Goal: Find specific page/section: Find specific page/section

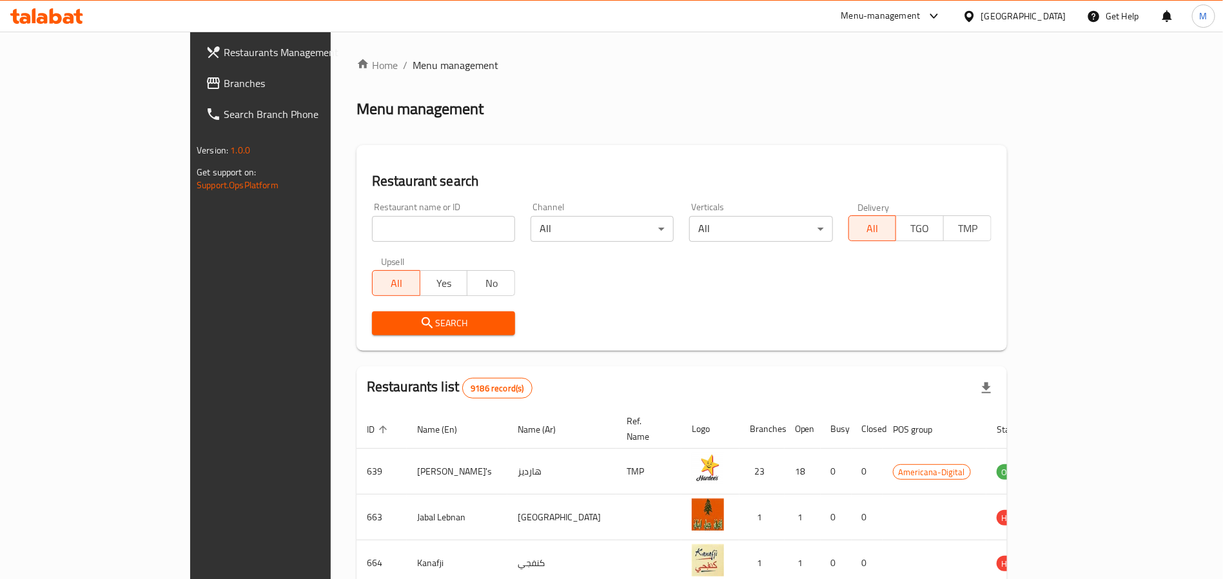
click at [393, 236] on input "search" at bounding box center [443, 229] width 143 height 26
paste input "[PERSON_NAME]"
type input "[PERSON_NAME]"
click button "Search" at bounding box center [443, 323] width 143 height 24
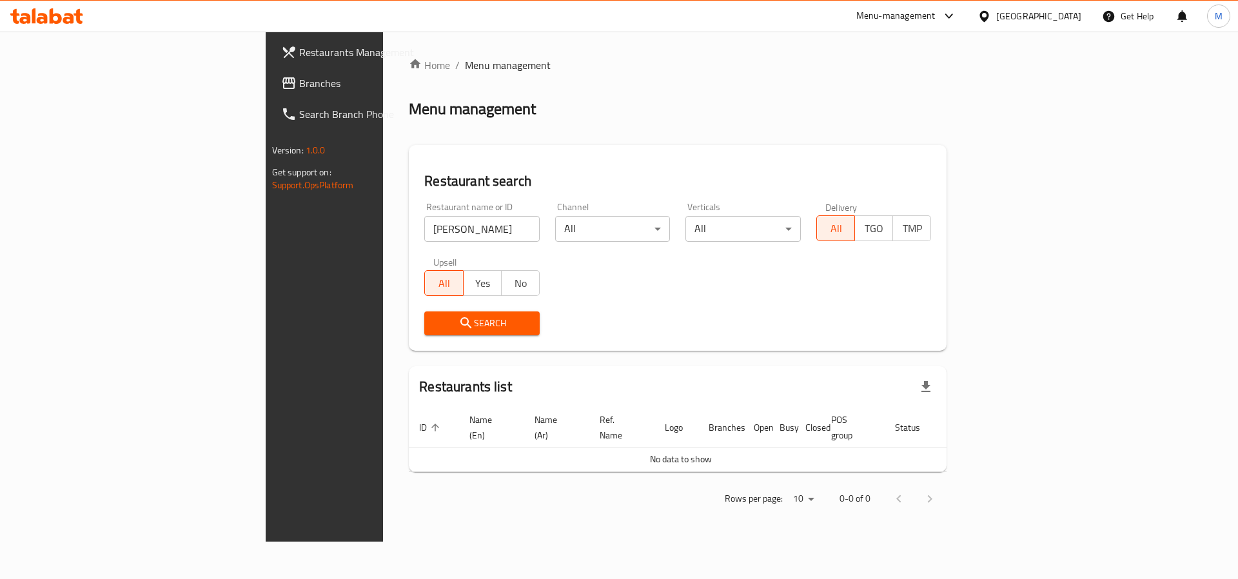
click at [1067, 20] on div "[GEOGRAPHIC_DATA]" at bounding box center [1038, 16] width 85 height 14
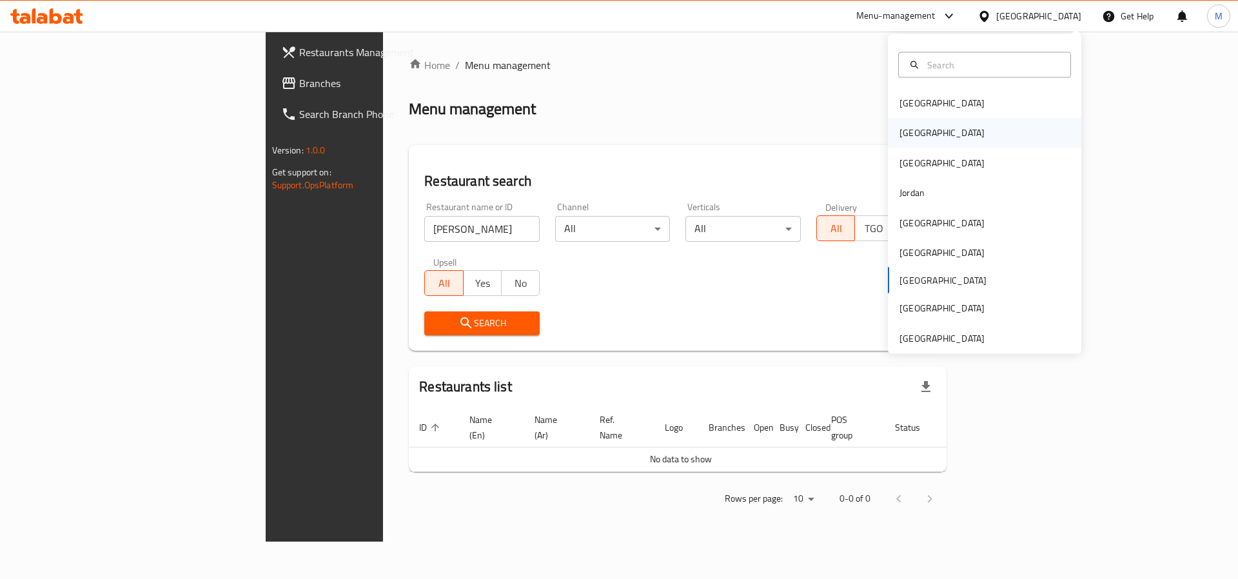
click at [922, 137] on div "[GEOGRAPHIC_DATA]" at bounding box center [984, 133] width 193 height 30
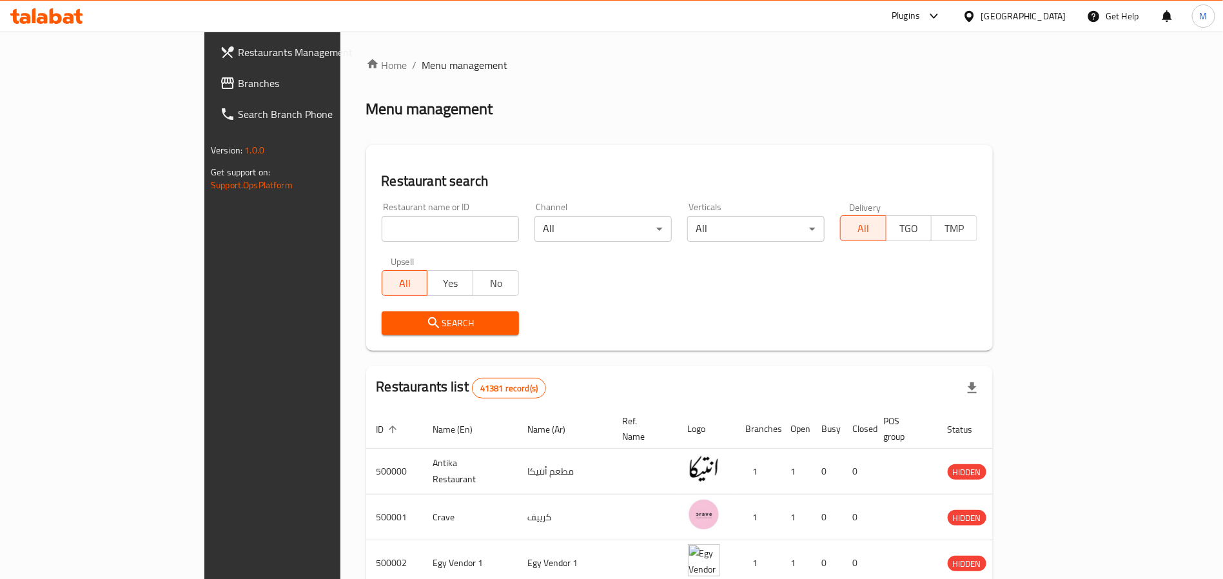
click at [382, 234] on input "search" at bounding box center [450, 229] width 137 height 26
paste input "[PERSON_NAME]"
click button "Search" at bounding box center [450, 323] width 137 height 24
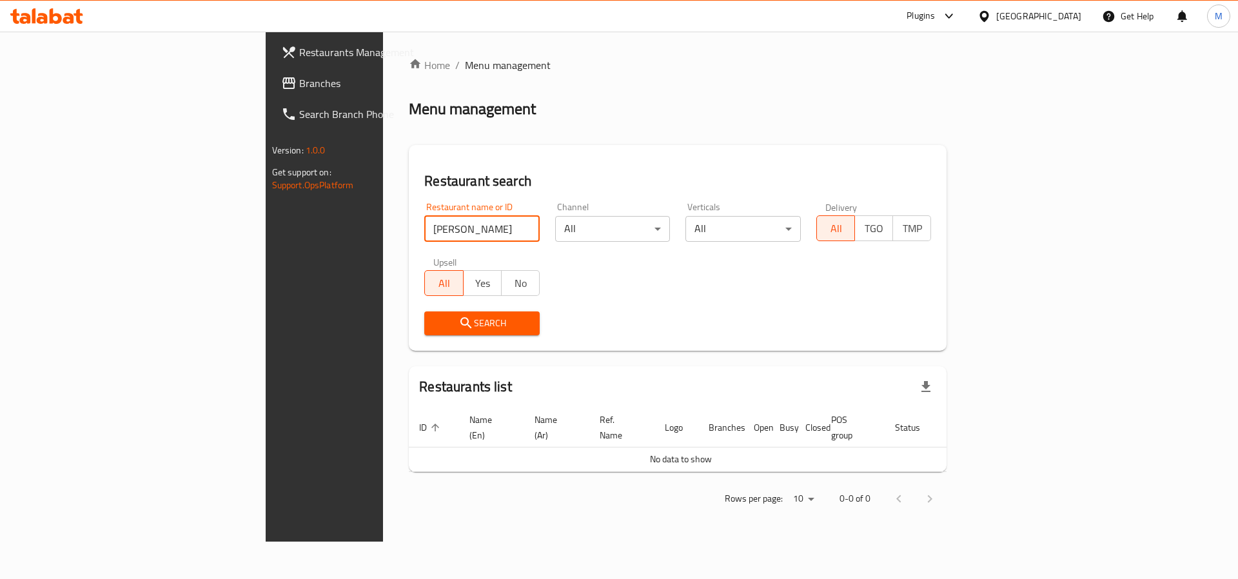
click at [424, 235] on input "[PERSON_NAME]" at bounding box center [481, 229] width 115 height 26
click at [424, 229] on input "[PERSON_NAME]" at bounding box center [481, 229] width 115 height 26
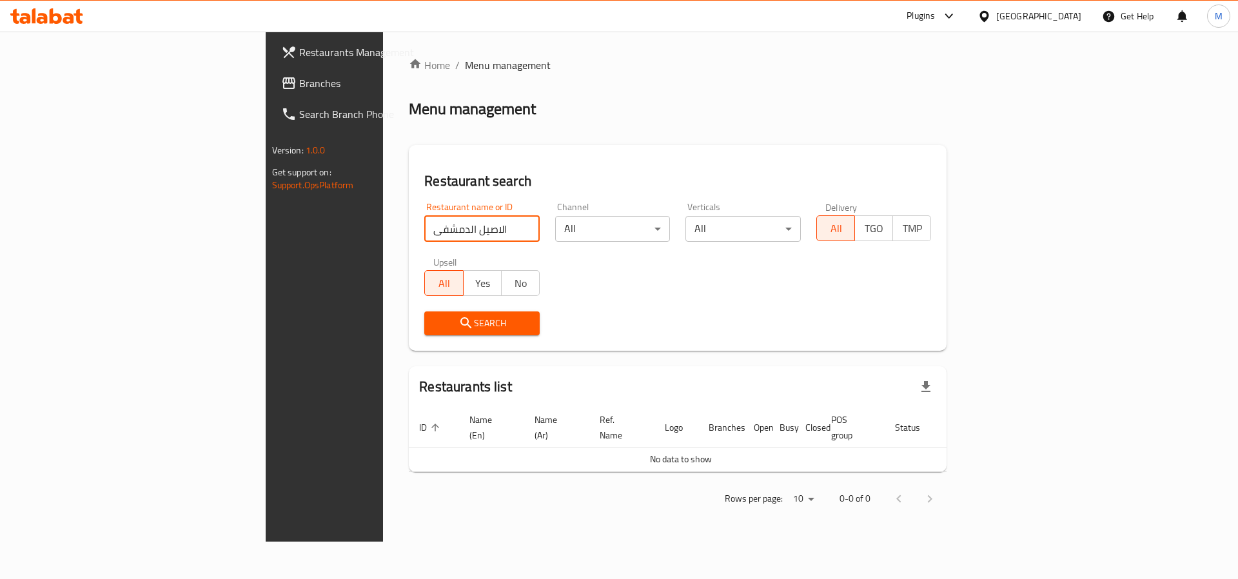
click button "Search" at bounding box center [481, 323] width 115 height 24
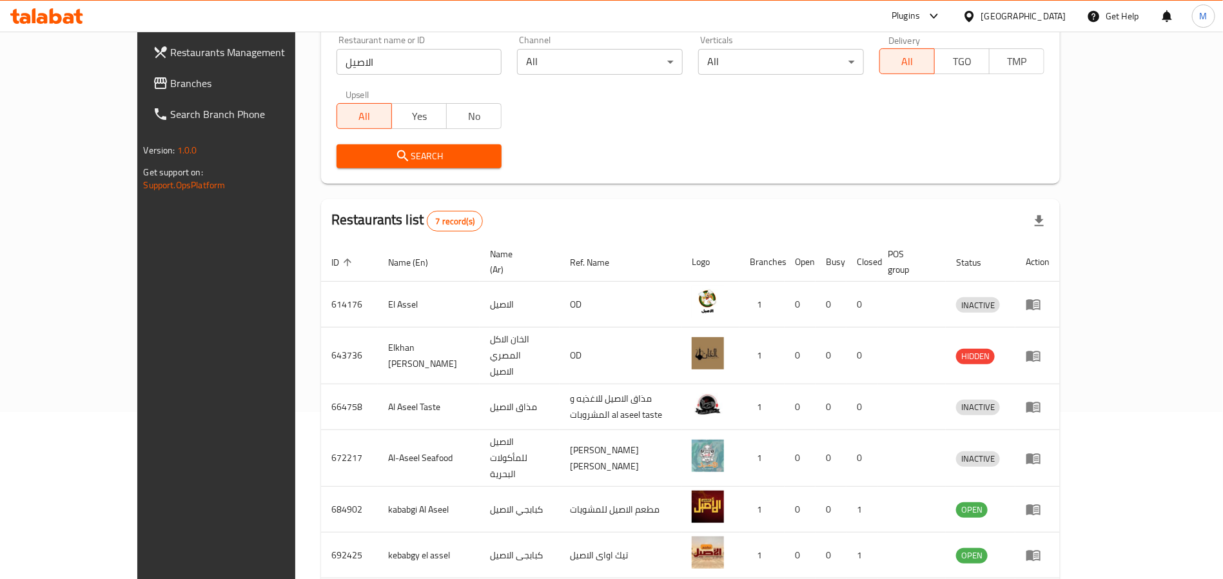
scroll to position [56, 0]
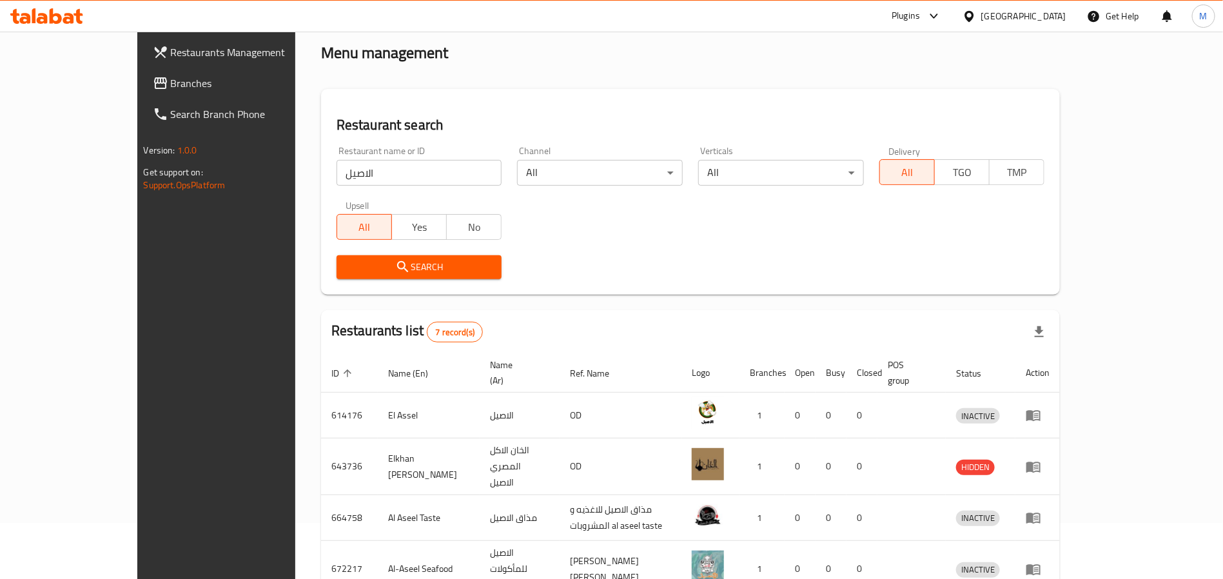
click at [336, 159] on div "Restaurant name or ID الاصيل Restaurant name or ID" at bounding box center [419, 165] width 166 height 39
click at [336, 176] on input "الاصيل" at bounding box center [419, 173] width 166 height 26
type input "Dragon sushi"
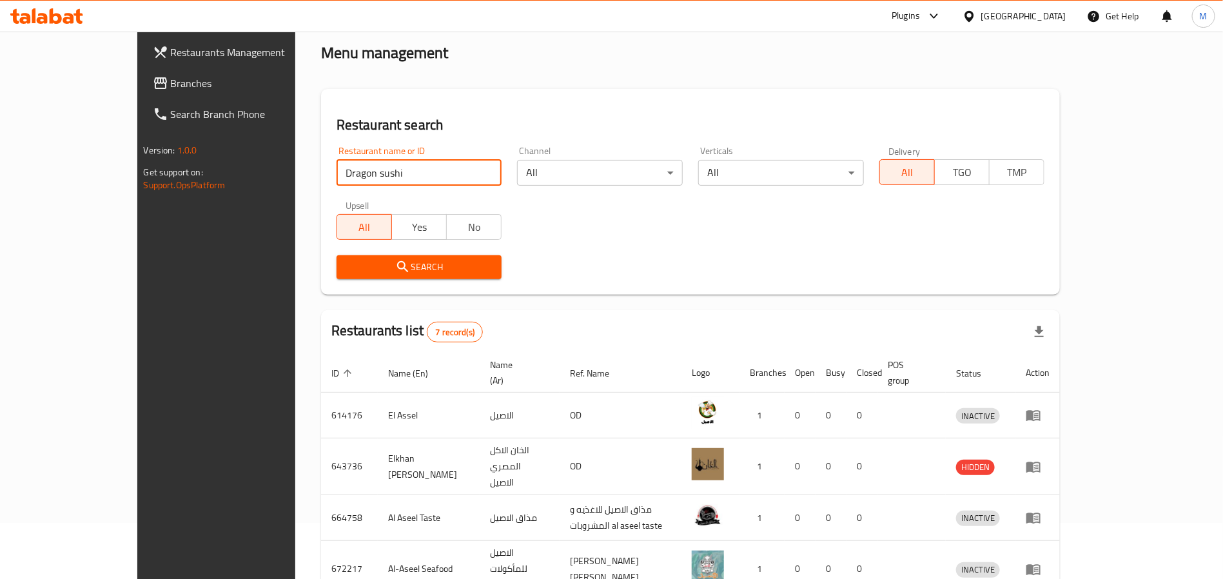
click button "Search" at bounding box center [419, 267] width 166 height 24
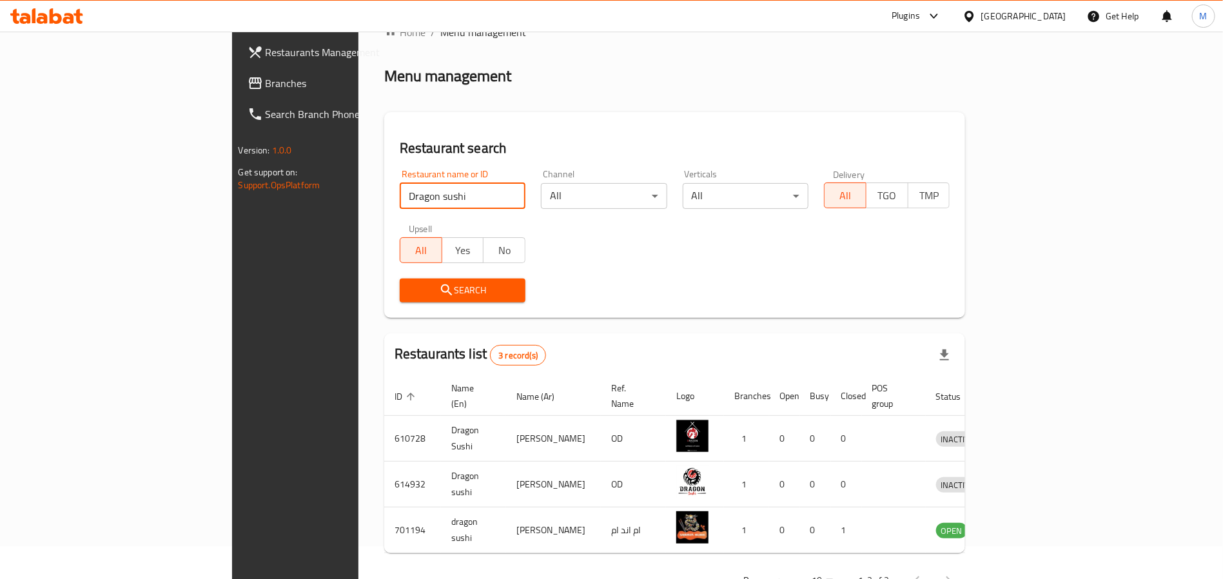
scroll to position [64, 0]
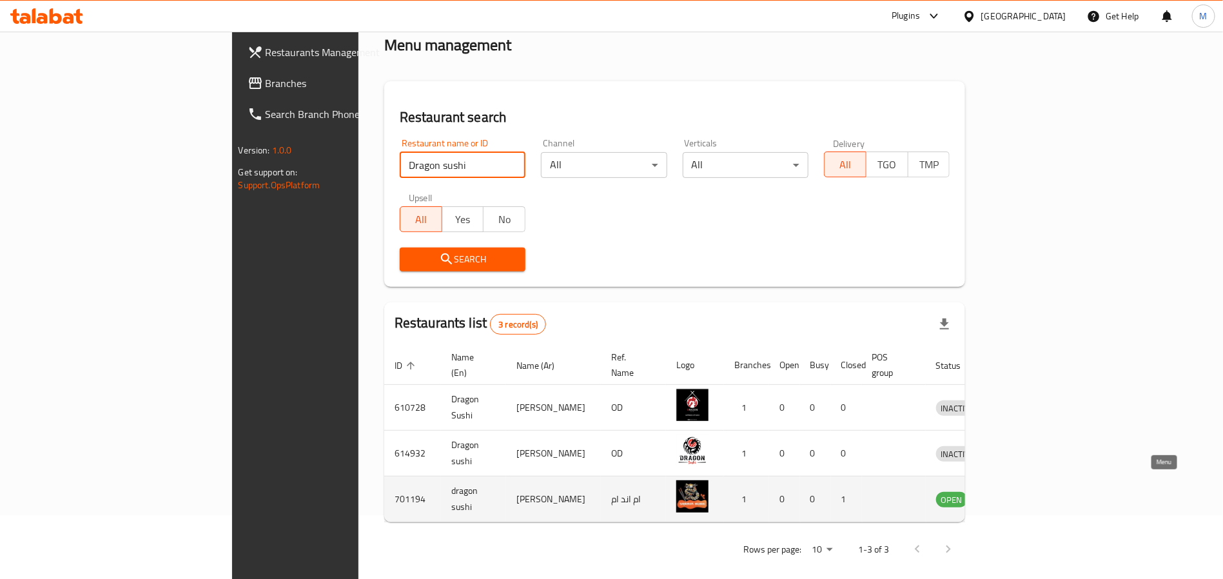
click at [1021, 491] on icon "enhanced table" at bounding box center [1012, 498] width 15 height 15
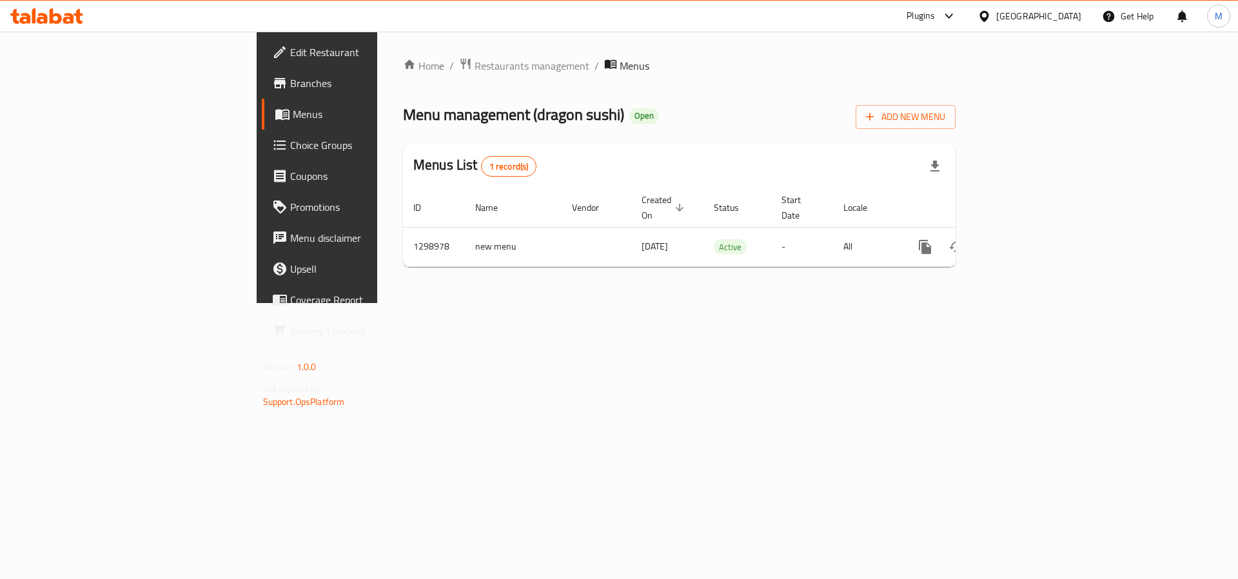
click at [290, 86] on span "Branches" at bounding box center [371, 82] width 163 height 15
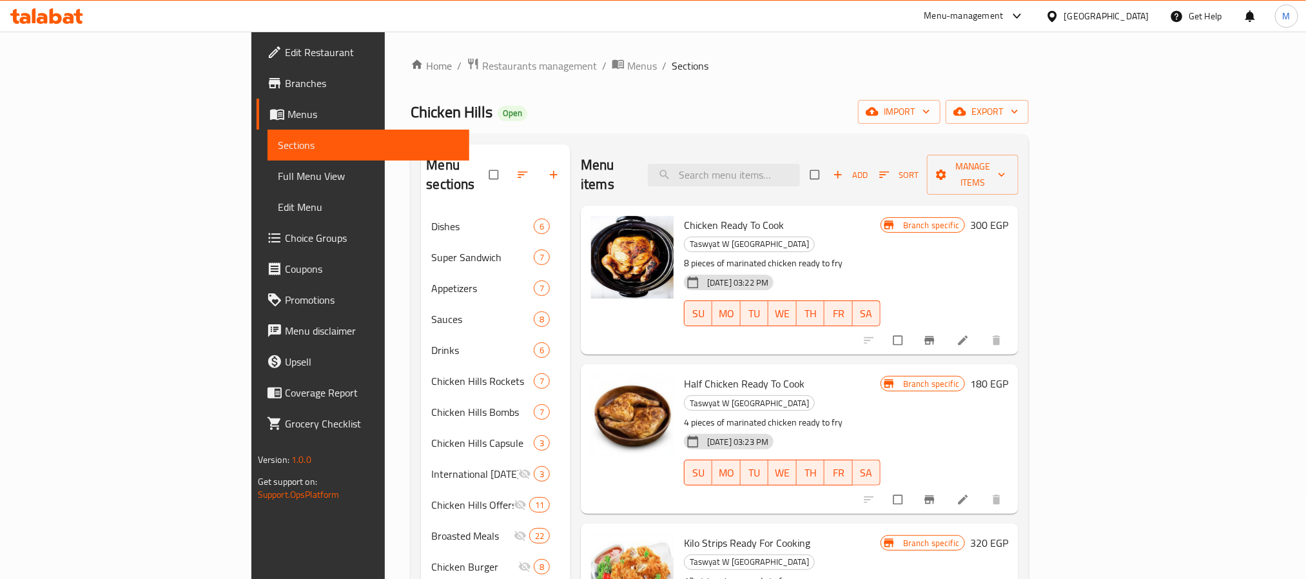
click at [385, 48] on div "Home / Restaurants management / Menus / Sections Chicken Hills Open import expo…" at bounding box center [720, 396] width 670 height 728
click at [482, 66] on span "Restaurants management" at bounding box center [539, 65] width 115 height 15
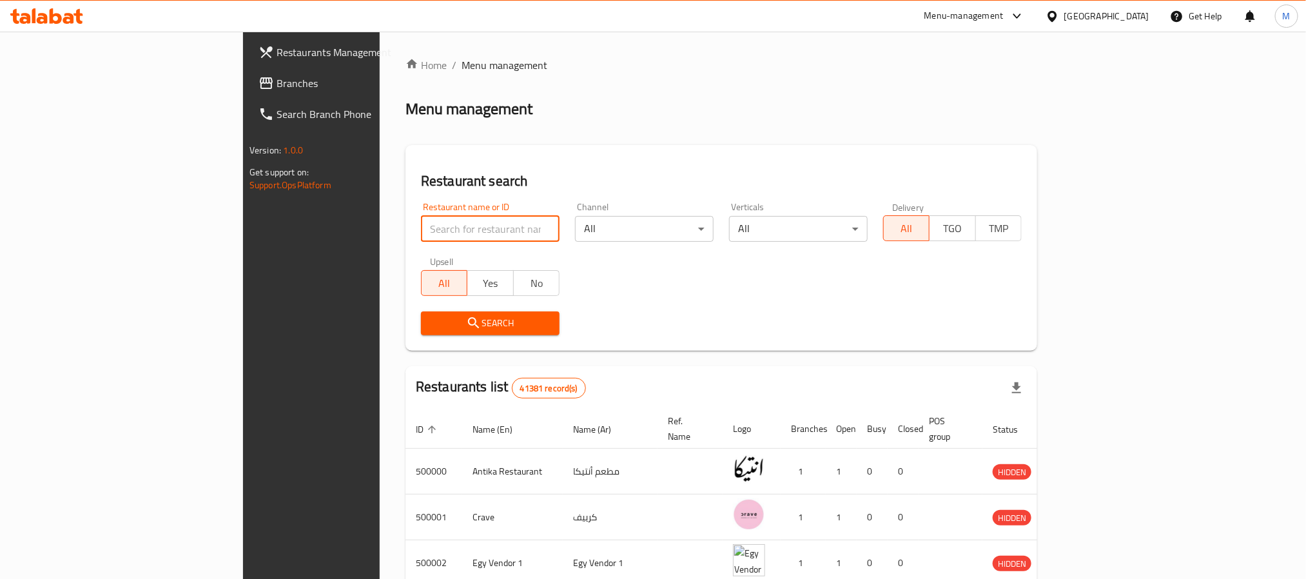
click at [421, 230] on input "search" at bounding box center [490, 229] width 139 height 26
paste input "709846"
type input "709846"
click button "Search" at bounding box center [490, 323] width 139 height 24
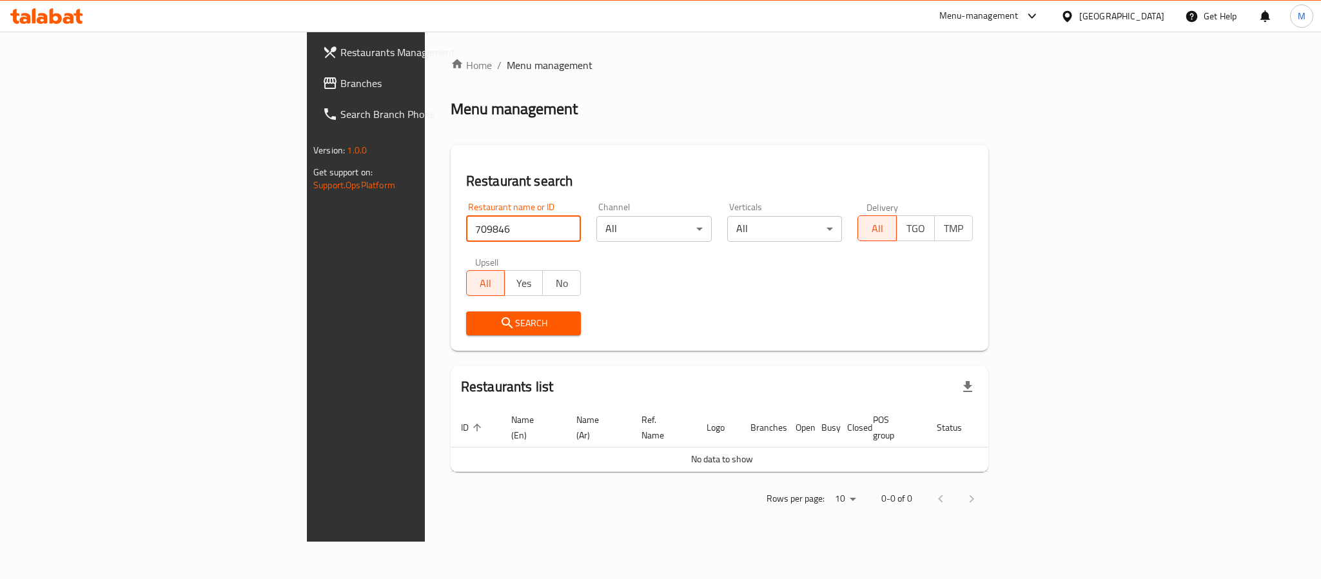
click at [1079, 22] on div at bounding box center [1069, 16] width 19 height 14
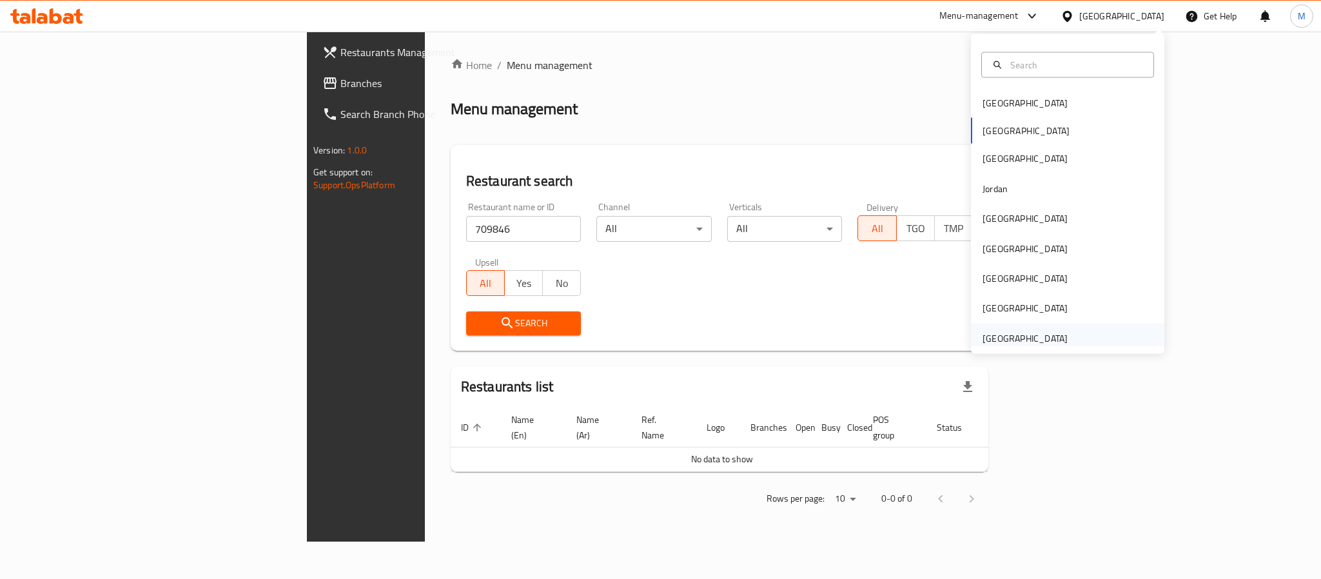
click at [1058, 342] on div "[GEOGRAPHIC_DATA]" at bounding box center [1025, 338] width 106 height 30
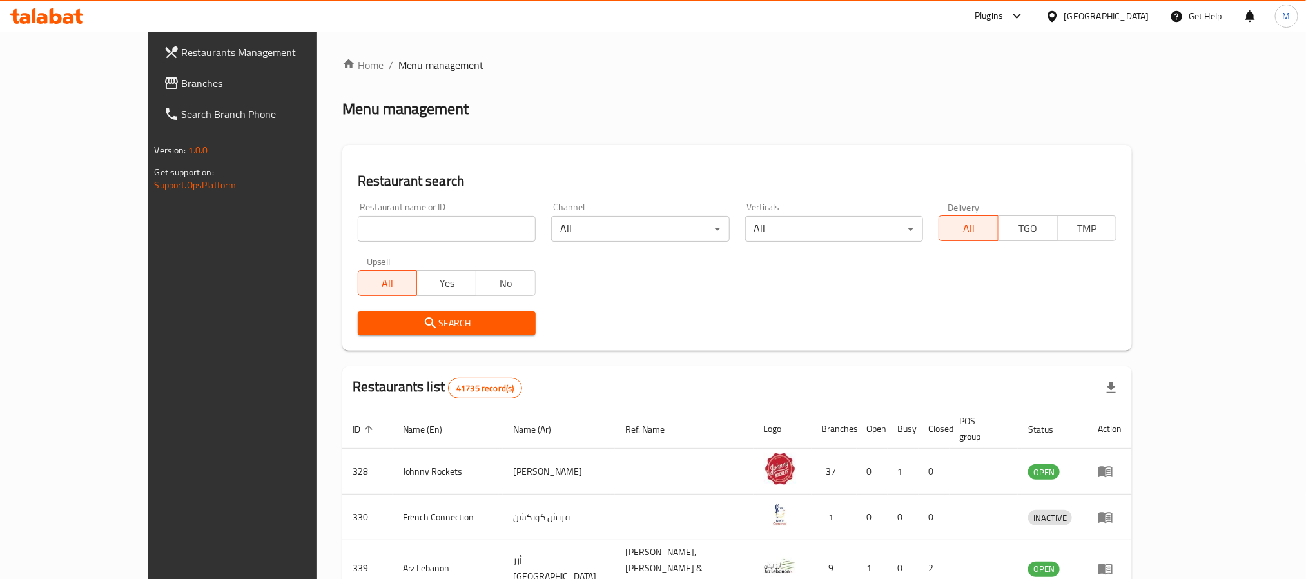
click at [182, 78] on span "Branches" at bounding box center [269, 82] width 174 height 15
